Goal: Check status: Check status

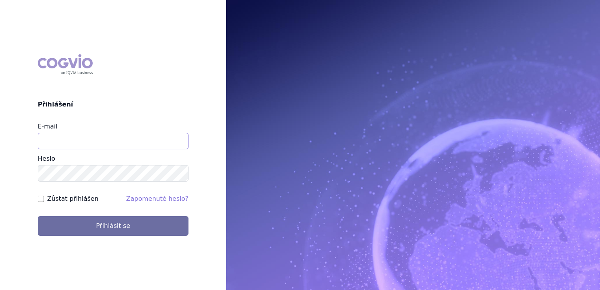
click at [58, 133] on input "E-mail" at bounding box center [113, 141] width 151 height 17
type input "[EMAIL_ADDRESS][DOMAIN_NAME]"
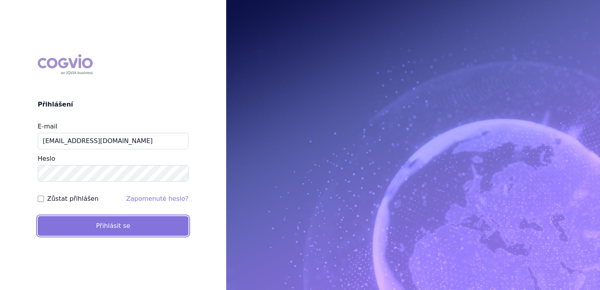
click at [87, 221] on button "Přihlásit se" at bounding box center [113, 226] width 151 height 20
